Goal: Task Accomplishment & Management: Use online tool/utility

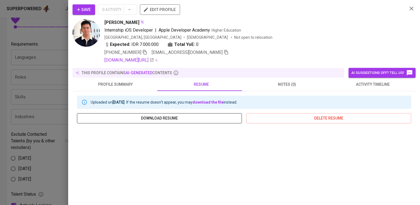
click at [175, 117] on span "download resume" at bounding box center [159, 118] width 156 height 7
click at [154, 60] on link "linkedin.com/in/jonathanvalentinoprawira" at bounding box center [128, 60] width 49 height 7
drag, startPoint x: 403, startPoint y: 8, endPoint x: 380, endPoint y: 63, distance: 59.7
click at [407, 8] on button "button" at bounding box center [411, 8] width 8 height 8
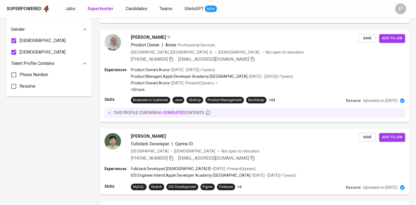
scroll to position [379, 0]
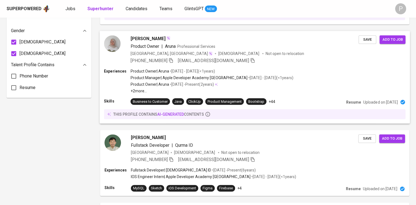
click at [316, 54] on div "Indonesia, DKI Jakarta Female Not open to relocation" at bounding box center [244, 53] width 228 height 5
click at [328, 95] on div "Experiences Product Owner | Aruna • Jan 2023 - May 2023 ( <1 years ) Product Ma…" at bounding box center [254, 95] width 310 height 55
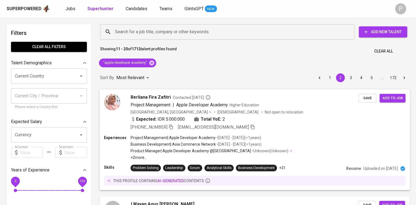
click at [300, 129] on div "+62 813-3750-5313 berlianafira@gmail.com" at bounding box center [244, 127] width 228 height 7
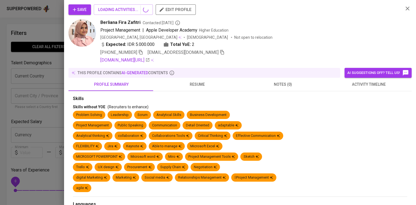
click at [274, 124] on div at bounding box center [208, 102] width 416 height 205
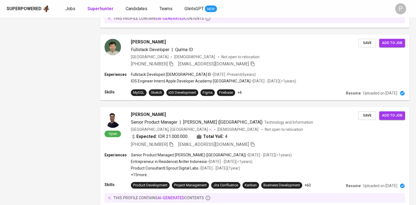
scroll to position [476, 0]
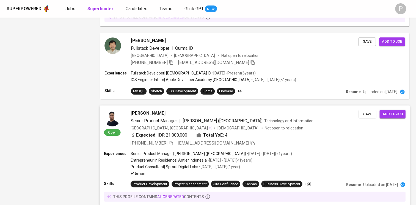
click at [205, 151] on p "Senior Product Manager | Whare Hauora (New Zealand)" at bounding box center [187, 153] width 115 height 5
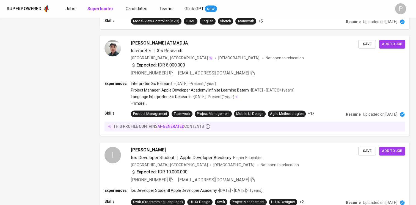
scroll to position [854, 0]
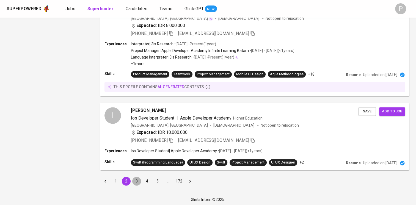
click at [137, 178] on button "3" at bounding box center [136, 181] width 9 height 9
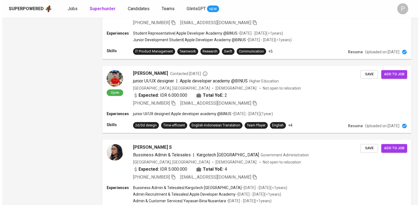
scroll to position [507, 0]
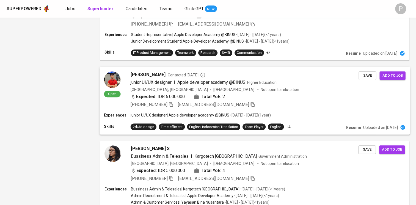
click at [306, 98] on div "Expected: IDR 6.000.000 Total YoE: 2" at bounding box center [244, 97] width 228 height 8
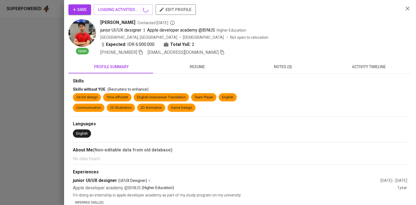
click at [306, 98] on div at bounding box center [208, 102] width 416 height 205
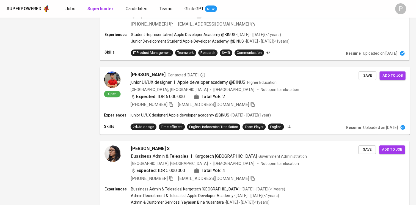
click at [313, 112] on div "Open Hansel Tonna Contacted 1 year ago junior UI/UX designer | Apple developer …" at bounding box center [254, 90] width 310 height 46
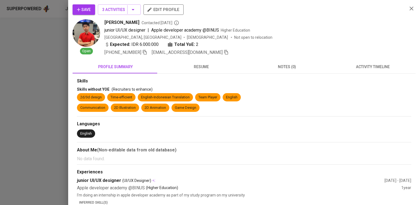
click at [210, 62] on button "resume" at bounding box center [201, 66] width 86 height 13
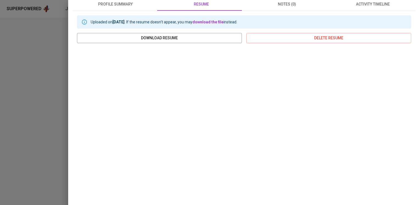
scroll to position [78, 0]
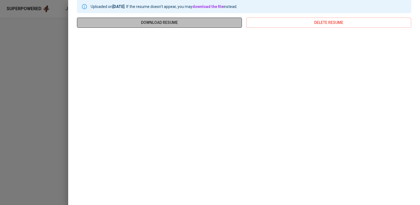
click at [202, 20] on span "download resume" at bounding box center [159, 22] width 156 height 7
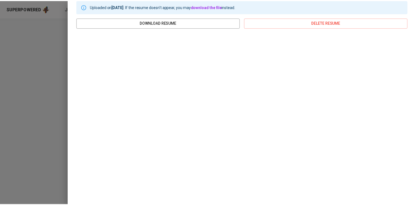
scroll to position [0, 0]
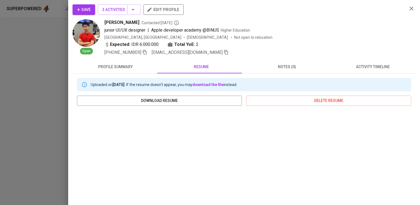
click at [402, 9] on div "Save 3 Activities edit profile Open Hansel Tonna Contacted 1 year ago junior UI…" at bounding box center [244, 29] width 343 height 51
click at [408, 9] on icon "button" at bounding box center [411, 8] width 7 height 7
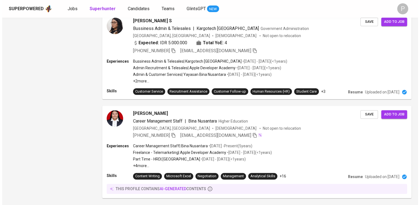
scroll to position [636, 0]
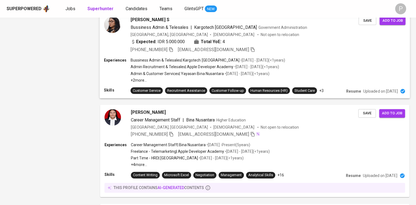
click at [306, 55] on div "Sofia Murtioni S Bussiness Admin & Telesales | Kargotech Jakarta Government Adm…" at bounding box center [254, 35] width 310 height 46
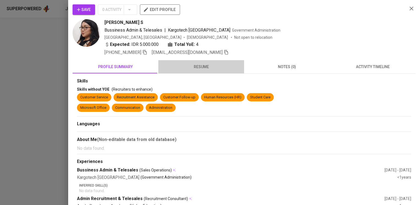
click at [200, 62] on button "resume" at bounding box center [201, 66] width 86 height 13
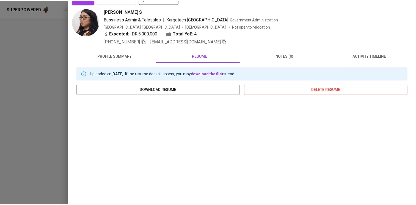
scroll to position [0, 0]
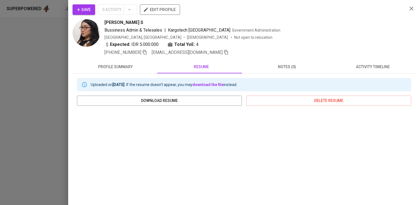
click at [407, 7] on button "button" at bounding box center [411, 8] width 8 height 8
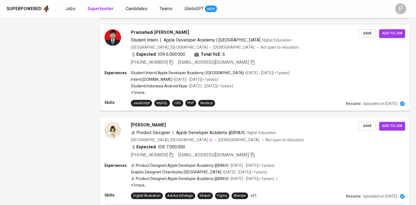
scroll to position [863, 0]
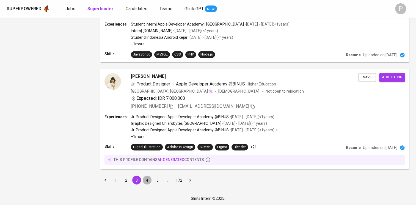
click at [144, 177] on button "4" at bounding box center [147, 180] width 9 height 9
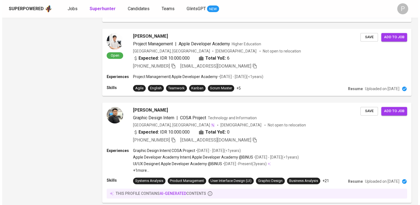
scroll to position [672, 0]
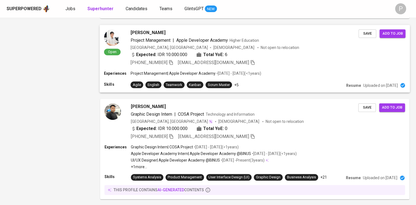
click at [266, 55] on div "Expected: IDR 10.000.000 Total YoE: 6" at bounding box center [244, 55] width 228 height 8
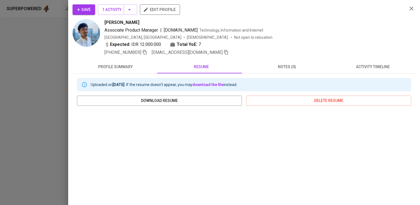
scroll to position [23, 0]
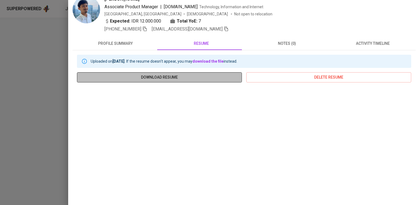
click at [204, 77] on span "download resume" at bounding box center [159, 77] width 156 height 7
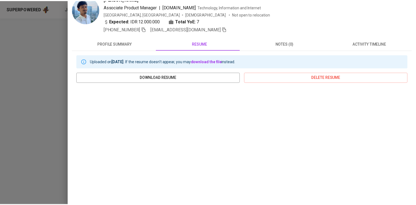
scroll to position [0, 0]
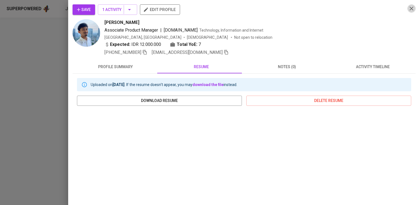
click at [408, 9] on icon "button" at bounding box center [411, 8] width 7 height 7
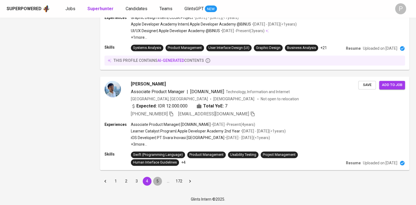
click at [159, 180] on button "5" at bounding box center [157, 181] width 9 height 9
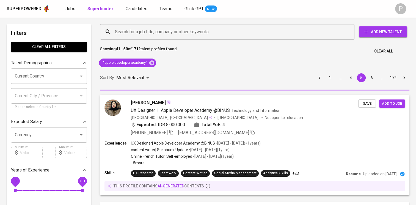
click at [159, 180] on div "Experiences UX Designer | Apple Developer Academy @BINUS • Mar 2023 - Dec 2023 …" at bounding box center [254, 167] width 309 height 55
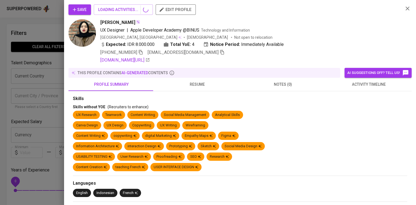
scroll to position [137, 0]
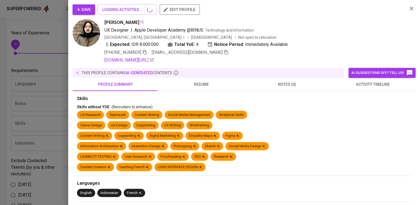
drag, startPoint x: 405, startPoint y: 13, endPoint x: 407, endPoint y: 9, distance: 4.2
click at [405, 9] on div "Save LOADING ACTIVITIES... edit profile Fanny Kartika UX Designer | Apple Devel…" at bounding box center [244, 33] width 343 height 59
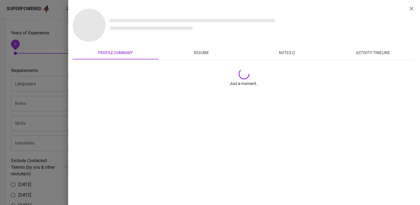
click at [52, 59] on div at bounding box center [210, 102] width 420 height 205
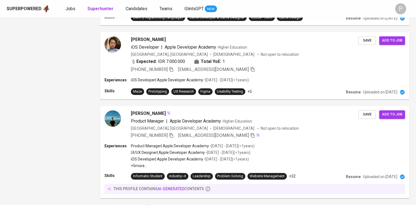
scroll to position [744, 0]
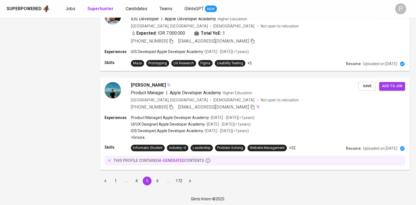
click at [159, 180] on button "6" at bounding box center [157, 180] width 9 height 9
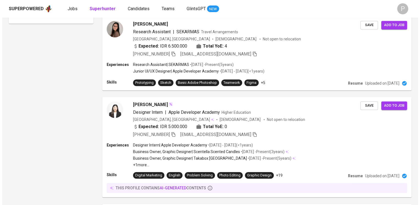
scroll to position [455, 0]
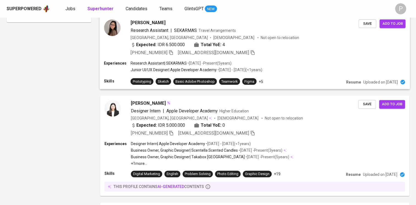
click at [280, 63] on div "Experiences Research Assistant | SEKARMAS • Mar 2020 - Present ( 5 years ) Juni…" at bounding box center [254, 66] width 301 height 13
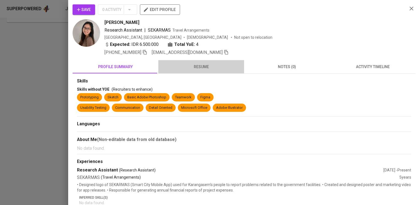
click at [207, 62] on button "resume" at bounding box center [201, 66] width 86 height 13
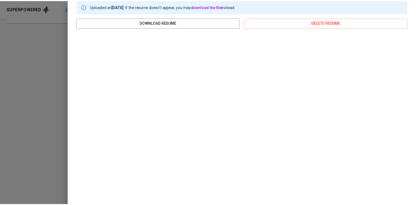
scroll to position [0, 0]
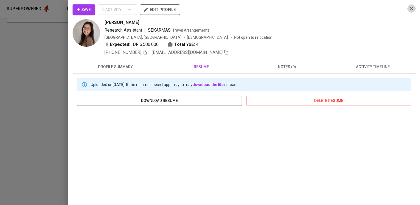
click at [408, 7] on icon "button" at bounding box center [411, 8] width 7 height 7
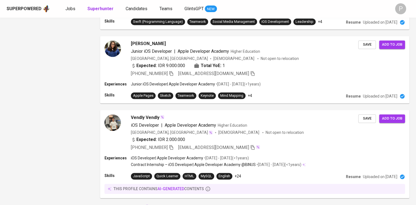
scroll to position [803, 0]
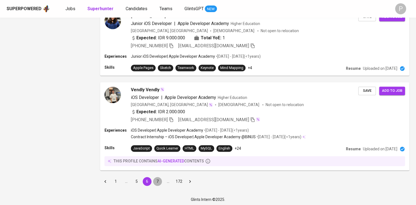
click at [157, 178] on button "7" at bounding box center [157, 181] width 9 height 9
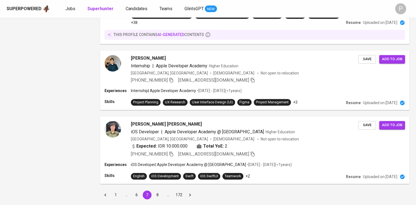
scroll to position [774, 0]
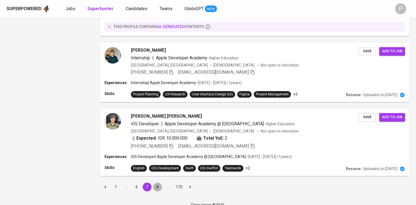
click at [156, 182] on button "8" at bounding box center [157, 186] width 9 height 9
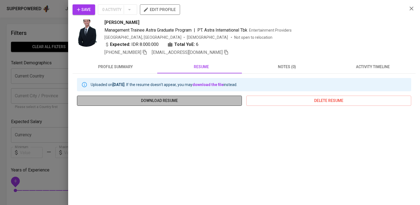
click at [179, 101] on span "download resume" at bounding box center [159, 100] width 156 height 7
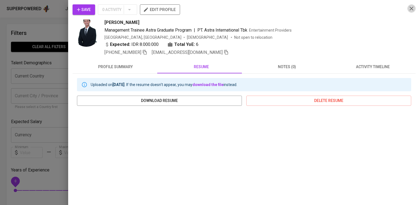
drag, startPoint x: 409, startPoint y: 7, endPoint x: 414, endPoint y: 42, distance: 35.7
click at [409, 7] on icon "button" at bounding box center [411, 8] width 7 height 7
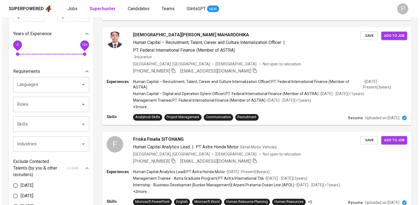
scroll to position [137, 0]
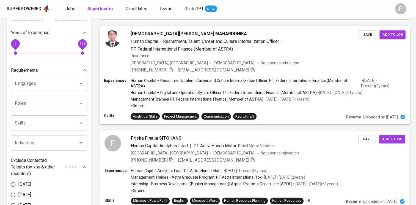
click at [269, 48] on div "Human Capital – Recruitment, Talent, Career and Culture Internalization Officer…" at bounding box center [244, 45] width 228 height 14
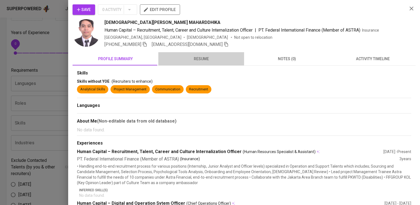
click at [204, 60] on span "resume" at bounding box center [201, 58] width 79 height 7
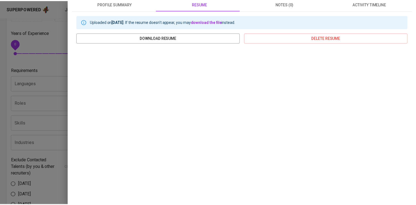
scroll to position [0, 0]
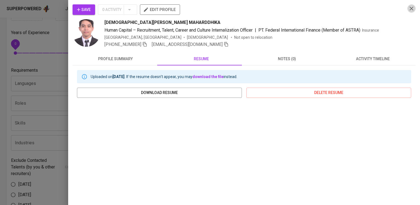
click at [408, 8] on icon "button" at bounding box center [411, 8] width 7 height 7
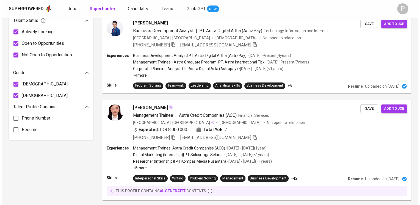
scroll to position [349, 0]
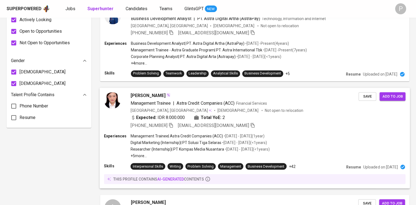
click at [309, 132] on div "Bella Callista Management Trainee | Astra Credit Companies (ACC) Financial Serv…" at bounding box center [254, 111] width 310 height 46
click at [269, 130] on div "Bella Callista Management Trainee | Astra Credit Companies (ACC) Financial Serv…" at bounding box center [254, 111] width 310 height 46
click at [177, 104] on span "Astra Credit Companies (ACC)" at bounding box center [205, 102] width 58 height 5
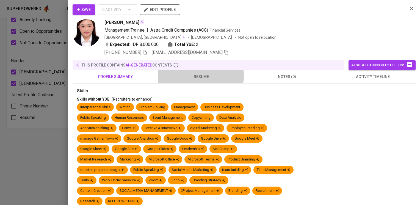
click at [194, 75] on span "resume" at bounding box center [201, 76] width 79 height 7
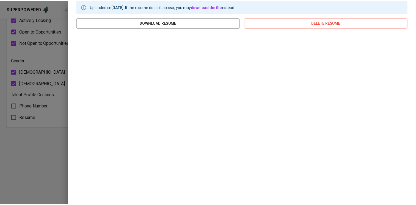
scroll to position [0, 0]
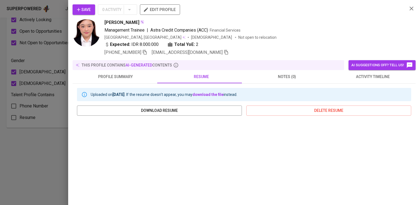
click at [408, 10] on icon "button" at bounding box center [411, 8] width 7 height 7
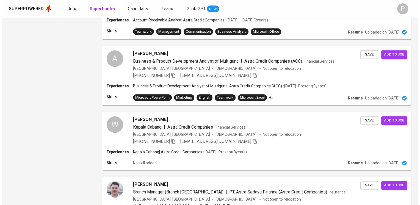
scroll to position [647, 0]
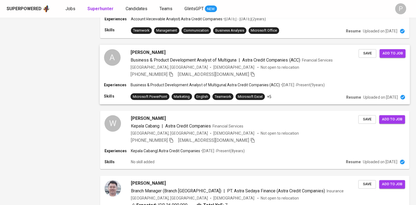
click at [271, 70] on div "Andrew PRANOTO Business & Product Development Analyst of Multiguna | Astra Cred…" at bounding box center [244, 63] width 228 height 29
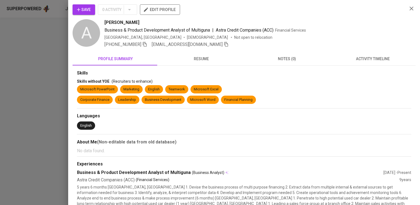
click at [199, 55] on button "resume" at bounding box center [201, 58] width 86 height 13
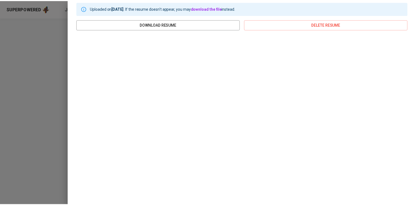
scroll to position [0, 0]
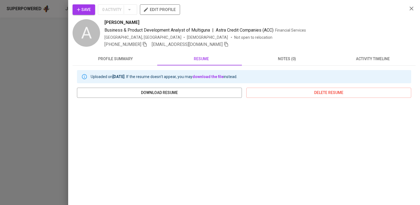
click at [409, 7] on icon "button" at bounding box center [411, 9] width 4 height 4
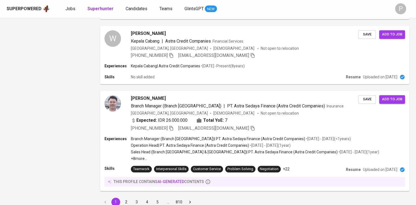
scroll to position [753, 0]
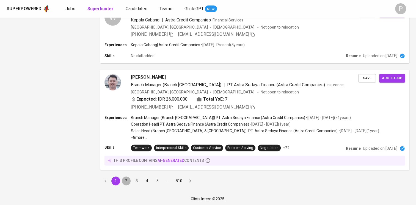
click at [126, 181] on button "2" at bounding box center [126, 180] width 9 height 9
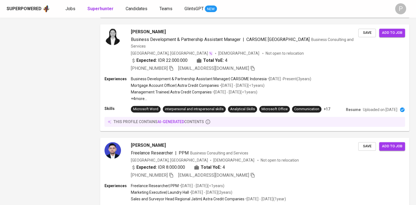
scroll to position [812, 0]
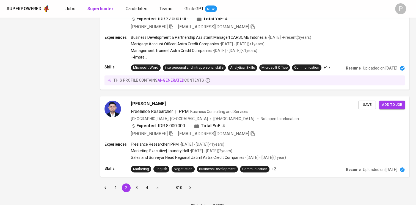
click at [136, 183] on button "3" at bounding box center [136, 187] width 9 height 9
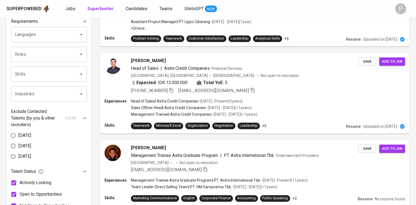
scroll to position [188, 0]
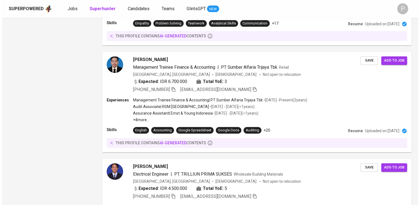
scroll to position [561, 0]
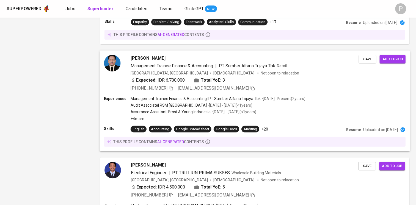
click at [319, 81] on div "Expected: IDR 6.700.000 Total YoE: 3" at bounding box center [244, 81] width 228 height 8
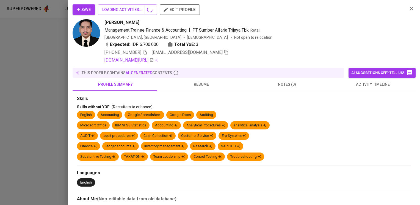
click at [415, 138] on html "Superpowered Jobs Superhunter Candidates Teams GlintsGPT NEW P Filters Clear Al…" at bounding box center [210, 23] width 420 height 1169
click at [408, 8] on icon "button" at bounding box center [411, 8] width 7 height 7
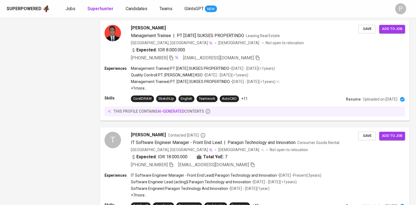
scroll to position [963, 0]
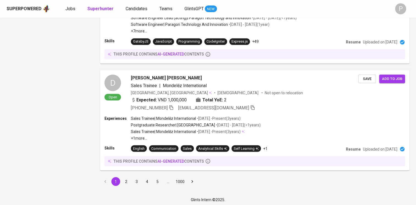
click at [127, 180] on button "2" at bounding box center [126, 181] width 9 height 9
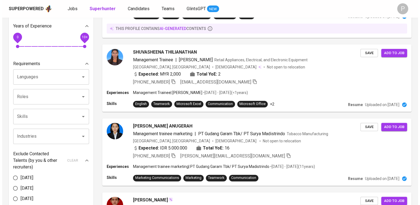
scroll to position [145, 0]
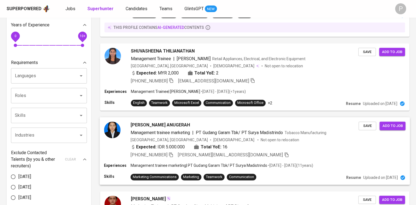
click at [294, 150] on div "Expected: IDR 5.000.000 Total YoE: 16" at bounding box center [244, 148] width 228 height 8
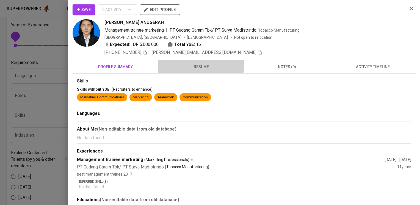
click at [193, 64] on span "resume" at bounding box center [201, 66] width 79 height 7
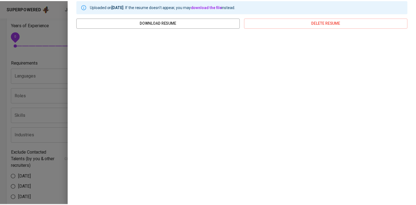
scroll to position [0, 0]
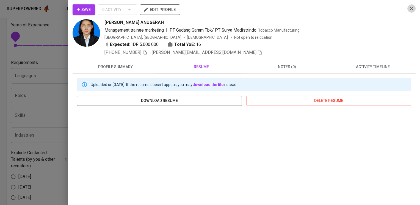
click at [408, 5] on icon "button" at bounding box center [411, 8] width 7 height 7
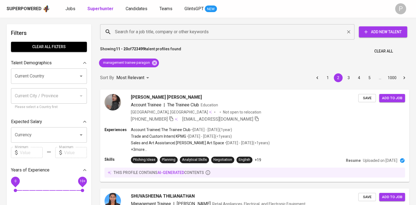
click at [176, 33] on input "Search for a job title, company or other keywords" at bounding box center [228, 32] width 230 height 10
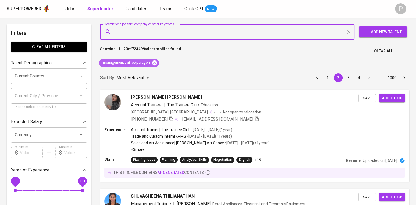
click at [157, 64] on icon at bounding box center [154, 63] width 6 height 6
click at [158, 36] on input "Search for a job title, company or other keywords" at bounding box center [228, 32] width 230 height 10
click at [158, 33] on input "Search for a job title, company or other keywords" at bounding box center [228, 32] width 230 height 10
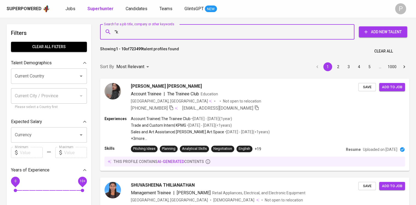
type input """
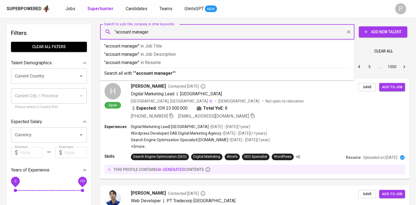
type input ""account manager""
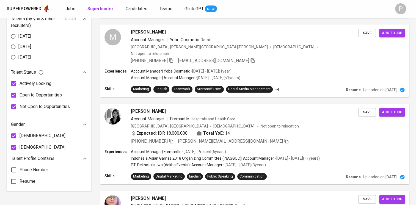
scroll to position [284, 0]
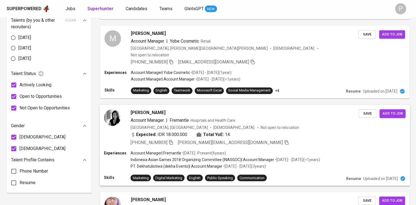
click at [274, 131] on div "Expected: IDR 18.000.000 Total YoE: 14" at bounding box center [244, 135] width 228 height 8
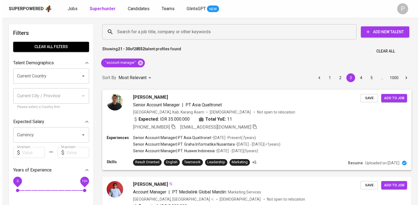
scroll to position [41, 0]
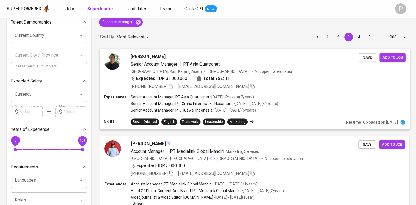
click at [293, 81] on div "Expected: IDR 35.000.000 Total YoE: 11" at bounding box center [244, 79] width 228 height 8
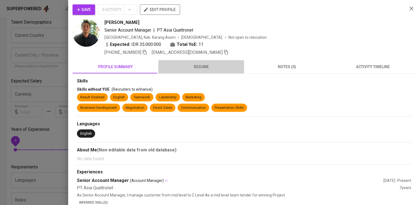
click at [201, 69] on span "resume" at bounding box center [201, 66] width 79 height 7
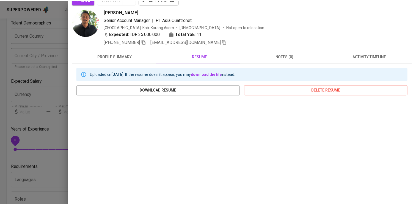
scroll to position [0, 0]
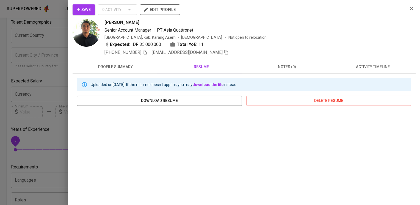
click at [409, 8] on icon "button" at bounding box center [411, 8] width 7 height 7
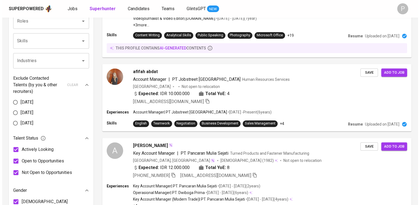
scroll to position [224, 0]
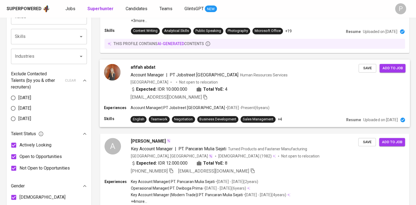
click at [273, 73] on div "Account Manager | PT Jobstreet Indonesia Human Resources Services" at bounding box center [244, 74] width 228 height 7
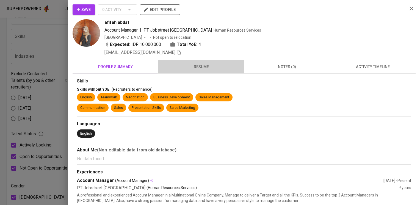
click at [207, 63] on span "resume" at bounding box center [201, 66] width 79 height 7
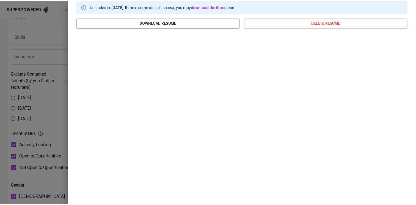
scroll to position [0, 0]
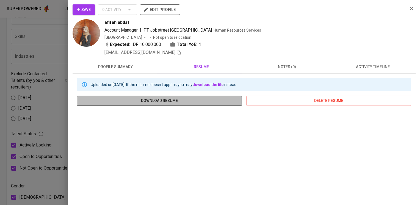
click at [205, 98] on span "download resume" at bounding box center [159, 100] width 156 height 7
click at [174, 100] on span "download resume" at bounding box center [159, 100] width 156 height 7
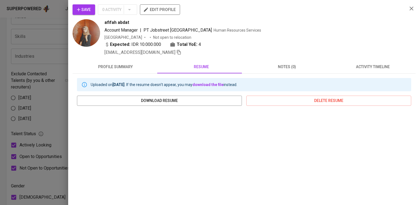
drag, startPoint x: 406, startPoint y: 5, endPoint x: 409, endPoint y: 20, distance: 15.3
click at [407, 5] on button "button" at bounding box center [411, 8] width 8 height 8
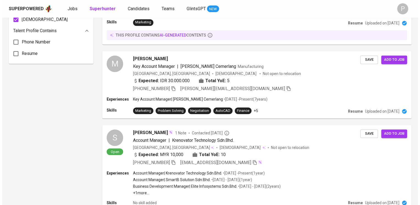
scroll to position [414, 0]
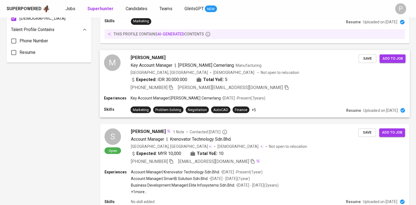
click at [318, 91] on div "M Martha Restiana Key Account Manager | Arta Boga Cemerlang Manufacturing Indon…" at bounding box center [254, 73] width 310 height 46
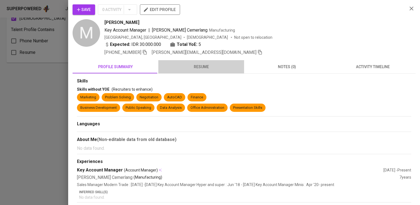
click at [207, 65] on span "resume" at bounding box center [201, 66] width 79 height 7
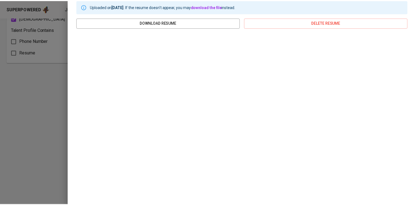
scroll to position [0, 0]
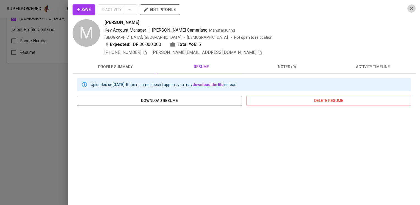
click at [408, 5] on button "button" at bounding box center [411, 8] width 8 height 8
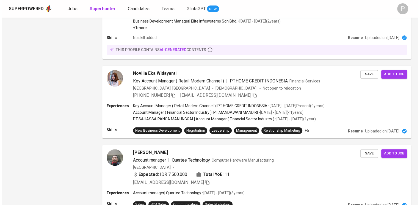
scroll to position [584, 0]
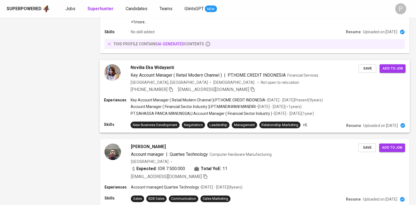
click at [274, 88] on div "+62 812-2244-3452 echanovilia@gmail.com" at bounding box center [244, 89] width 228 height 7
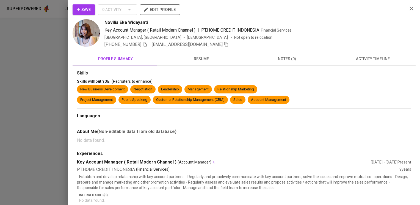
click at [202, 54] on button "resume" at bounding box center [201, 58] width 86 height 13
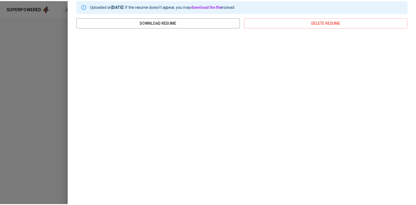
scroll to position [0, 0]
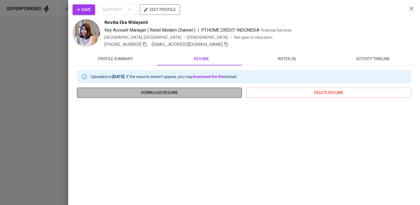
click at [167, 93] on span "download resume" at bounding box center [159, 92] width 156 height 7
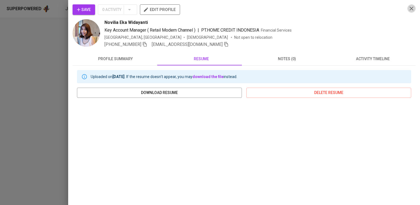
drag, startPoint x: 405, startPoint y: 10, endPoint x: 403, endPoint y: 13, distance: 3.0
click at [408, 10] on icon "button" at bounding box center [411, 8] width 7 height 7
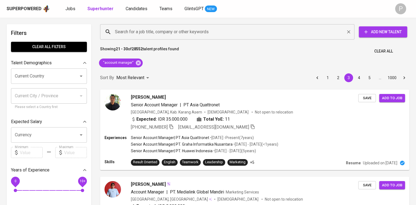
click at [148, 31] on input "Search for a job title, company or other keywords" at bounding box center [228, 32] width 230 height 10
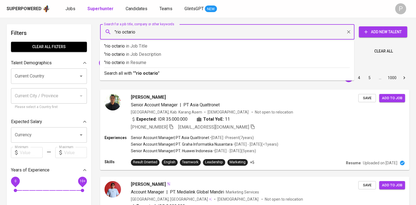
type input ""rio octario""
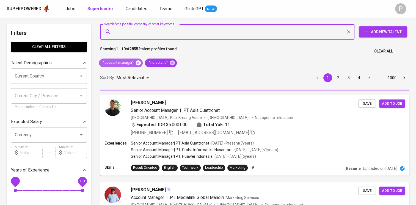
click at [139, 63] on icon at bounding box center [138, 62] width 5 height 5
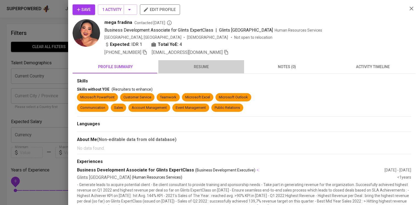
click at [200, 64] on span "resume" at bounding box center [201, 66] width 79 height 7
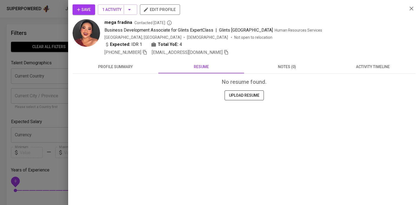
click at [110, 61] on button "profile summary" at bounding box center [116, 66] width 86 height 13
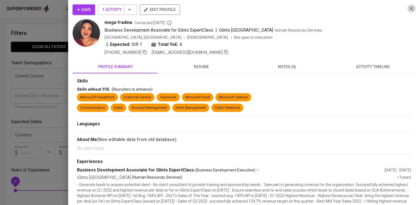
click at [408, 8] on icon "button" at bounding box center [411, 8] width 7 height 7
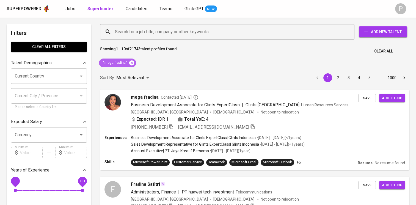
click at [131, 63] on icon at bounding box center [131, 62] width 5 height 5
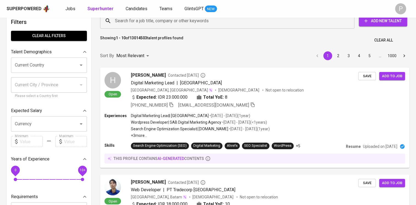
scroll to position [10, 0]
